Goal: Information Seeking & Learning: Find specific fact

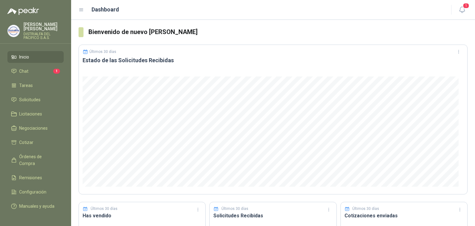
click at [20, 63] on ul "Inicio Chat 1 Tareas Solicitudes Licitaciones Negociaciones Cotizar Órdenes de …" at bounding box center [35, 131] width 71 height 160
click at [30, 75] on link "Chat 1" at bounding box center [35, 71] width 56 height 12
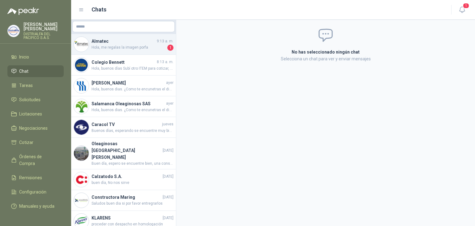
click at [131, 51] on div "Almatec 9:13 a. m. Hola, me regalas la imagen porfa 1" at bounding box center [123, 44] width 105 height 21
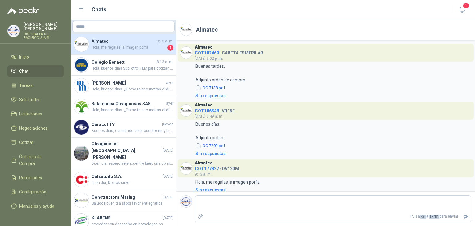
scroll to position [6, 0]
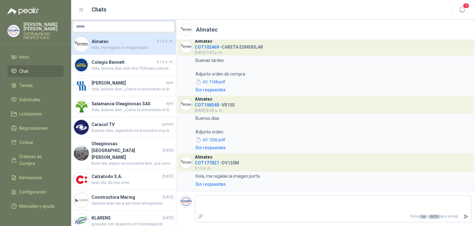
click at [206, 162] on span "COT177827" at bounding box center [207, 162] width 24 height 5
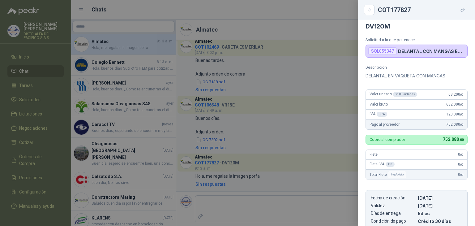
scroll to position [7, 0]
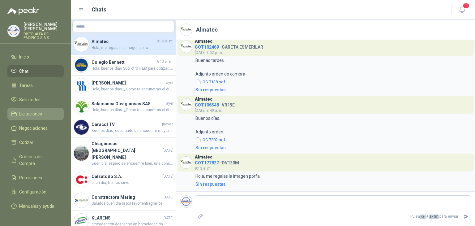
click at [46, 108] on link "Licitaciones" at bounding box center [35, 114] width 56 height 12
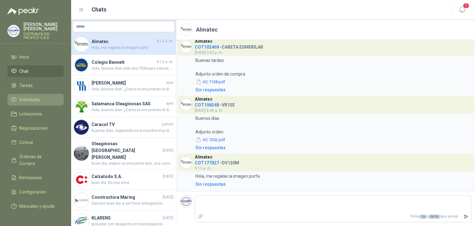
click at [46, 102] on li "Solicitudes" at bounding box center [35, 99] width 49 height 7
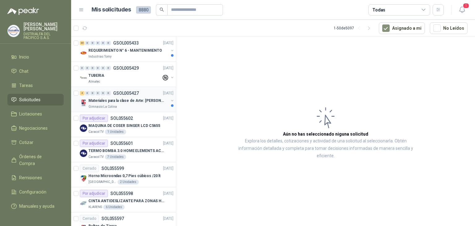
click at [144, 103] on div "Materiales para la clase de Arte: [PERSON_NAME]" at bounding box center [128, 100] width 80 height 7
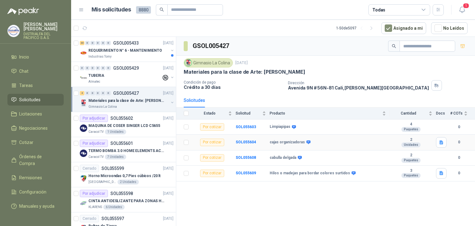
click at [280, 141] on b "cajas organizadoras" at bounding box center [287, 142] width 35 height 5
click at [127, 79] on div "Almatec" at bounding box center [124, 81] width 73 height 5
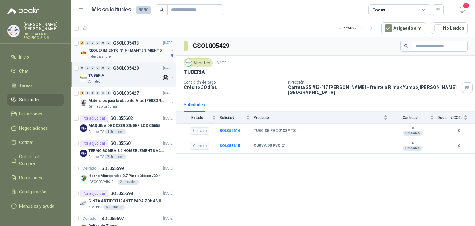
click at [120, 48] on p "REQUERIMIENTO N° 6 - MANTENIMIENTO" at bounding box center [125, 51] width 74 height 6
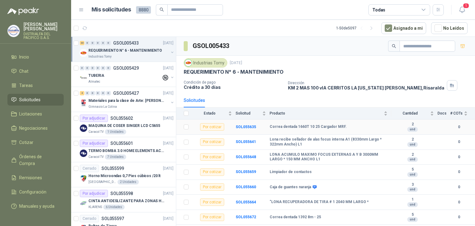
click at [299, 126] on b "Correa dentada 1660T 10 25 Cargador MRF." at bounding box center [308, 126] width 77 height 5
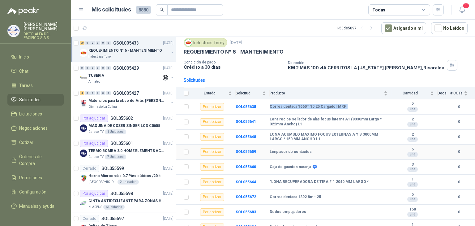
scroll to position [31, 0]
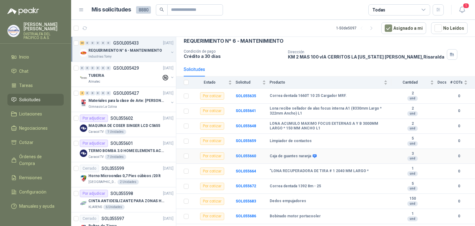
click at [293, 157] on b "Caja de guantes naranja" at bounding box center [290, 156] width 41 height 5
click at [289, 170] on b ""LONA RECUPERADORA DE TIRA # 1 2040 MM LARGO *" at bounding box center [319, 171] width 99 height 5
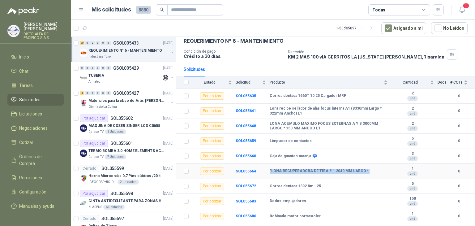
click at [289, 170] on b ""LONA RECUPERADORA DE TIRA # 1 2040 MM LARGO *" at bounding box center [319, 171] width 99 height 5
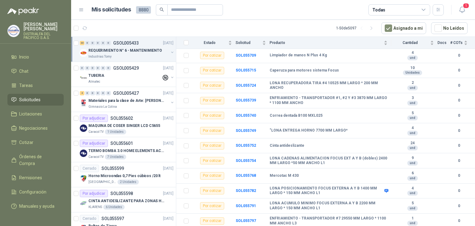
scroll to position [249, 0]
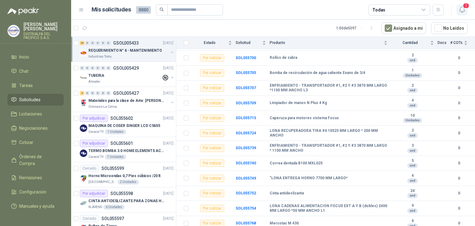
click at [465, 10] on icon "button" at bounding box center [463, 10] width 8 height 8
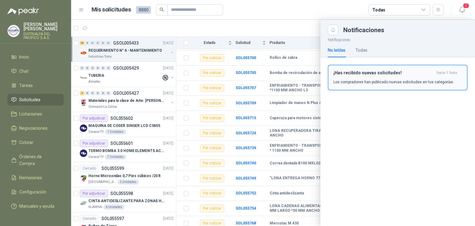
click at [370, 86] on button "¡Has recibido nuevas solicitudes! hace 1 hora Los compradores han publicado nue…" at bounding box center [398, 78] width 140 height 26
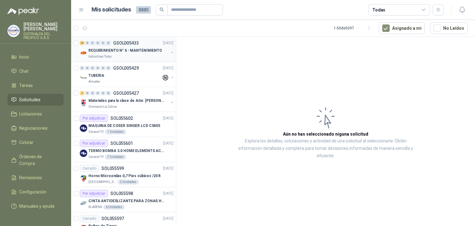
click at [83, 42] on div "30" at bounding box center [82, 43] width 5 height 4
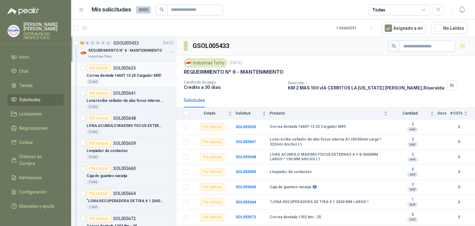
click at [123, 82] on div "2 und" at bounding box center [130, 81] width 87 height 5
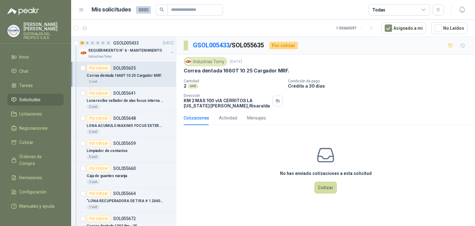
click at [150, 67] on div "Por cotizar SOL055635" at bounding box center [130, 67] width 87 height 7
click at [132, 41] on p "GSOL005433" at bounding box center [126, 43] width 26 height 4
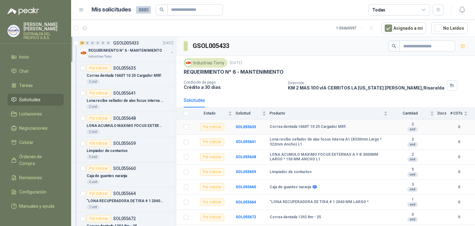
click at [284, 125] on b "Correa dentada 1660T 10 25 Cargador MRF." at bounding box center [308, 126] width 77 height 5
copy b "Correa dentada 1660T 10 25 Cargador MRF."
click at [296, 136] on td "Lona recibe sellador de alas focus interna A1 (8330mm Largo * 322mm Ancho) L1" at bounding box center [331, 142] width 122 height 15
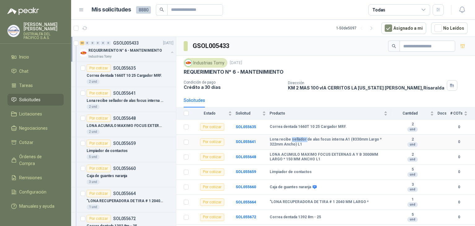
click at [296, 136] on td "Lona recibe sellador de alas focus interna A1 (8330mm Largo * 322mm Ancho) L1" at bounding box center [331, 142] width 122 height 15
copy b "Lona recibe sellador de alas focus interna A1 (8330mm Largo * 322mm Ancho) L1"
click at [312, 152] on b "LONA ACUMULO MAXIMO FOCUS EXTERNAS A Y B 3000MM LARGO * 150 MM ANCHO L1" at bounding box center [329, 157] width 118 height 10
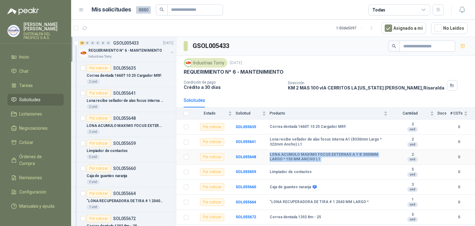
click at [312, 152] on b "LONA ACUMULO MAXIMO FOCUS EXTERNAS A Y B 3000MM LARGO * 150 MM ANCHO L1" at bounding box center [329, 157] width 118 height 10
click at [297, 171] on b "Limpiador de contactos" at bounding box center [291, 172] width 42 height 5
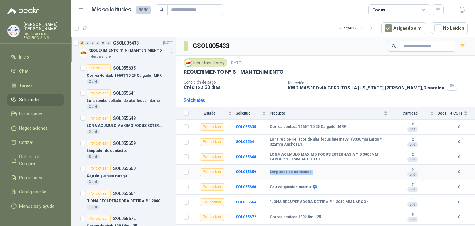
click at [297, 171] on b "Limpiador de contactos" at bounding box center [291, 172] width 42 height 5
copy b "Limpiador de contactos"
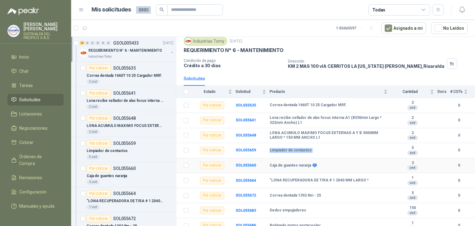
scroll to position [31, 0]
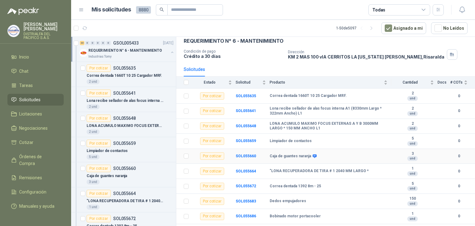
click at [286, 152] on td "Caja de guantes naranja" at bounding box center [331, 156] width 122 height 15
copy div "Caja de guantes naranja"
click at [295, 170] on b ""LONA RECUPERADORA DE TIRA # 1 2040 MM LARGO *" at bounding box center [319, 171] width 99 height 5
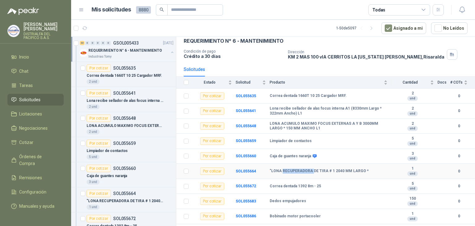
click at [295, 170] on b ""LONA RECUPERADORA DE TIRA # 1 2040 MM LARGO *" at bounding box center [319, 171] width 99 height 5
click at [291, 180] on td "Correa dentada 1392 8m - 25" at bounding box center [331, 186] width 122 height 15
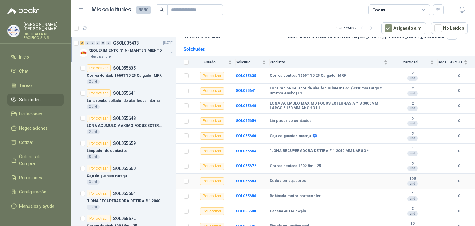
scroll to position [62, 0]
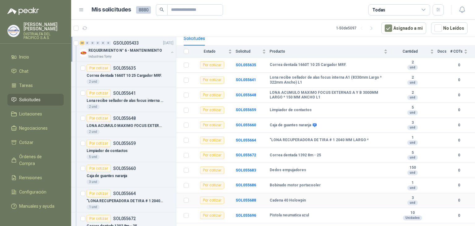
click at [297, 199] on b "Cadena 40 Holowpin" at bounding box center [288, 200] width 36 height 5
copy b "Cadena 40 Holowpin"
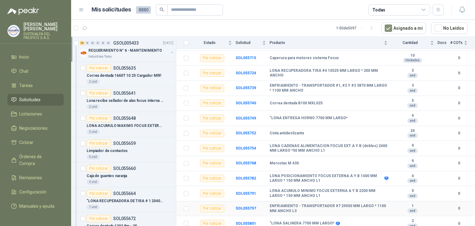
scroll to position [342, 0]
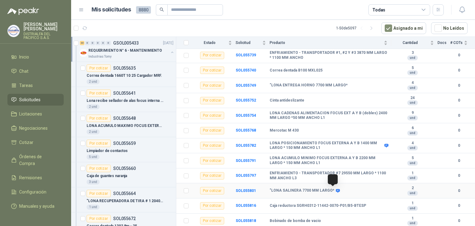
click at [336, 188] on icon at bounding box center [338, 190] width 5 height 5
click at [336, 190] on icon at bounding box center [338, 191] width 4 height 4
click at [311, 146] on b "LONA POSICIONAMIENTO FOCUS EXTERNA A Y B 1400 MM LARGO * 150 MM ANCHO L1" at bounding box center [326, 146] width 113 height 10
click at [246, 143] on b "SOL055782" at bounding box center [246, 145] width 20 height 4
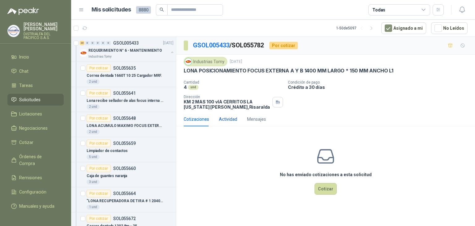
click at [230, 117] on div "Actividad" at bounding box center [228, 119] width 18 height 7
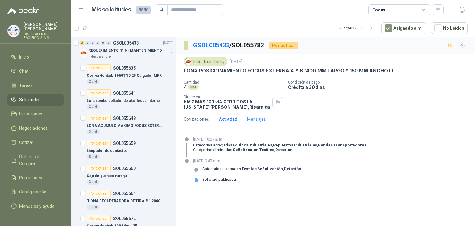
click at [248, 124] on div "Mensajes" at bounding box center [256, 119] width 19 height 14
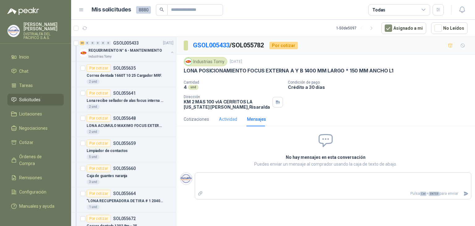
click at [236, 125] on div "Actividad" at bounding box center [228, 119] width 18 height 14
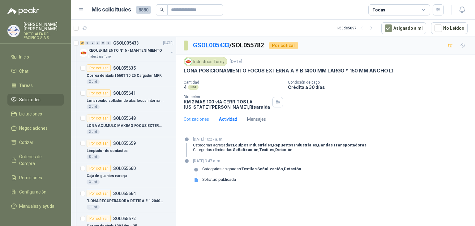
click at [203, 123] on div "Cotizaciones" at bounding box center [196, 119] width 25 height 14
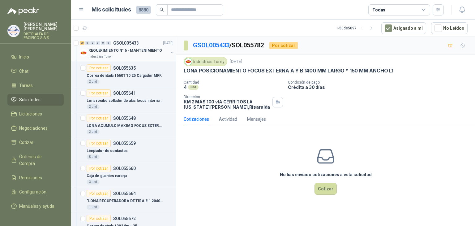
click at [82, 42] on div "30" at bounding box center [82, 43] width 5 height 4
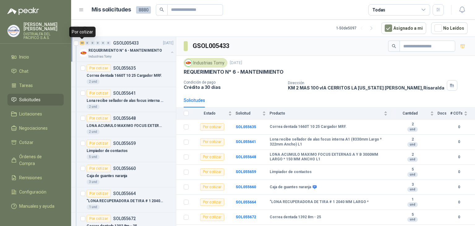
click at [81, 41] on div "30" at bounding box center [82, 43] width 5 height 4
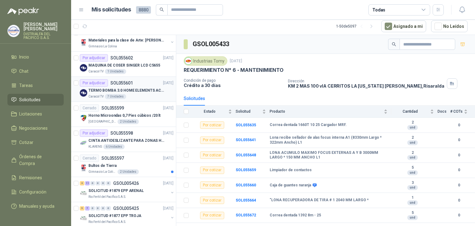
scroll to position [62, 0]
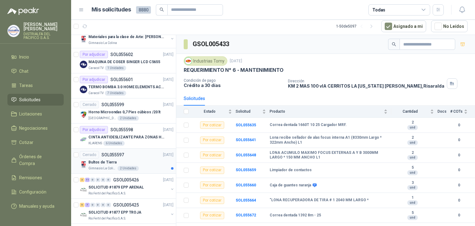
click at [118, 162] on div "Bultos de Tierra" at bounding box center [130, 161] width 85 height 7
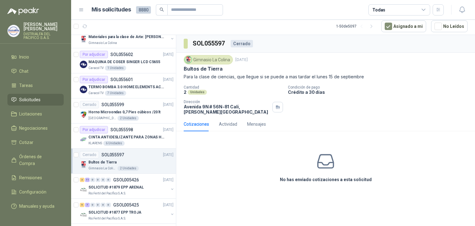
click at [205, 69] on p "Bultos de Tierra" at bounding box center [203, 69] width 39 height 6
copy p "Bultos de Tierra"
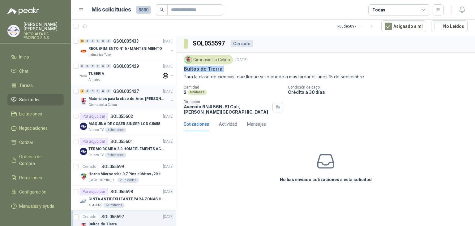
click at [157, 99] on p "Materiales para la clase de Arte: [PERSON_NAME]" at bounding box center [126, 99] width 77 height 6
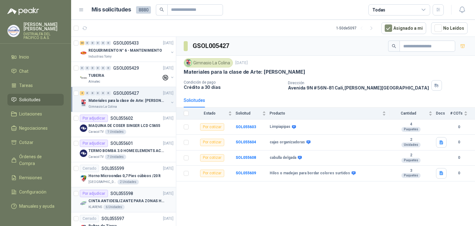
click at [121, 203] on p "CINTA ANTIDESLIZANTE PARA ZONAS HUMEDAS" at bounding box center [126, 201] width 77 height 6
